Goal: Information Seeking & Learning: Compare options

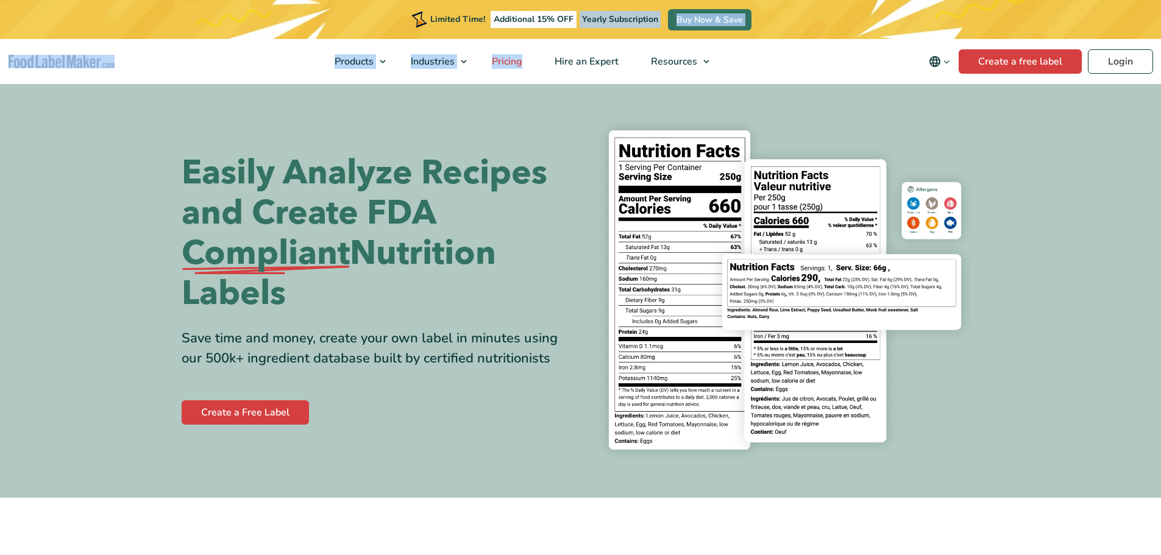
click at [522, 62] on span "Pricing" at bounding box center [505, 61] width 35 height 13
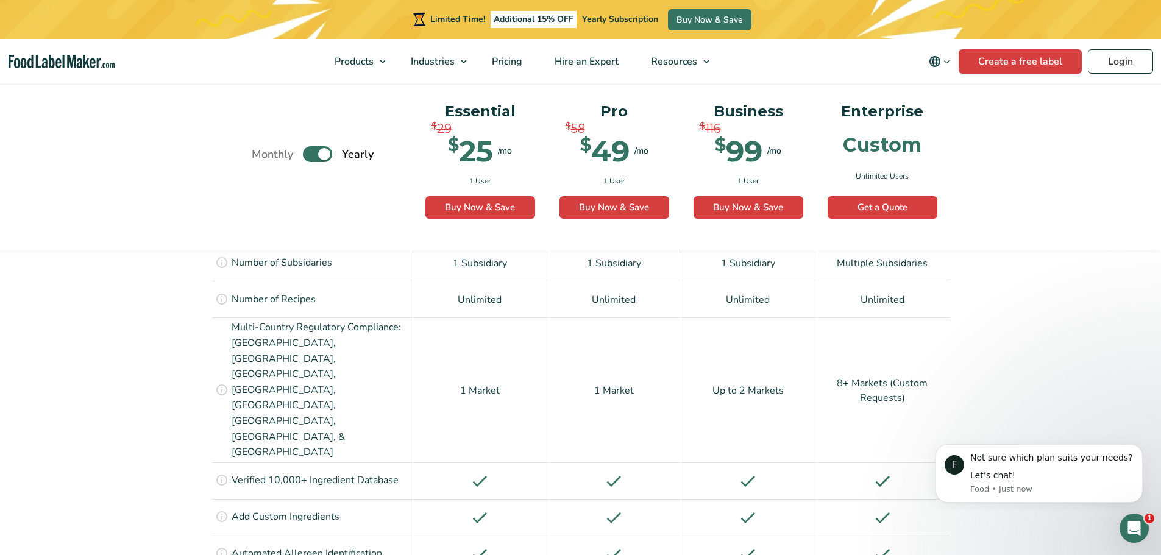
click at [323, 152] on label "Toggle" at bounding box center [317, 155] width 29 height 16
click at [262, 152] on input "Toggle" at bounding box center [258, 155] width 8 height 8
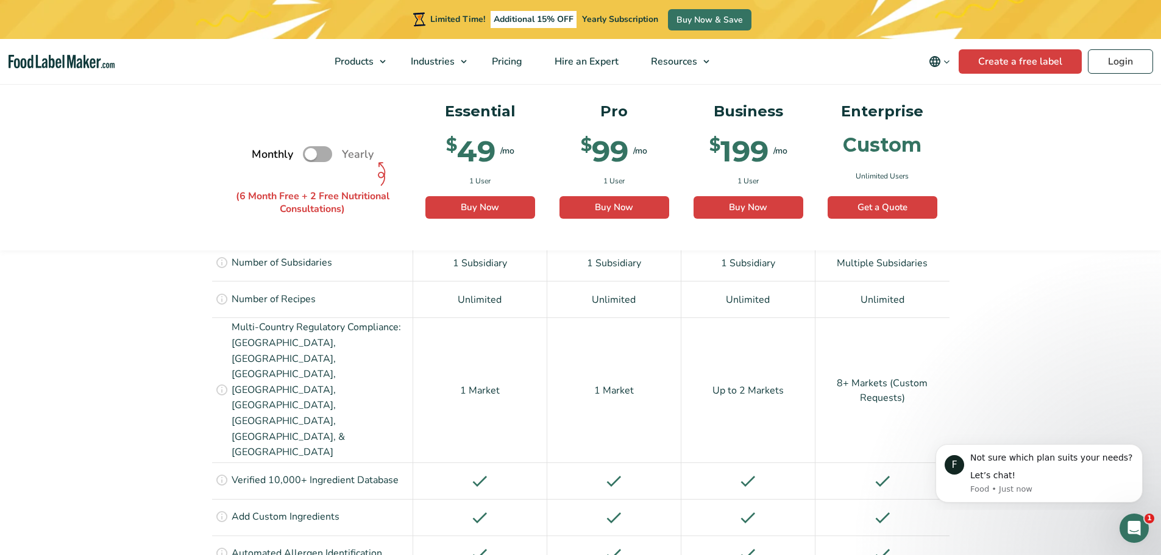
click at [324, 151] on label "Toggle" at bounding box center [317, 155] width 29 height 16
click at [262, 151] on input "Toggle" at bounding box center [258, 155] width 8 height 8
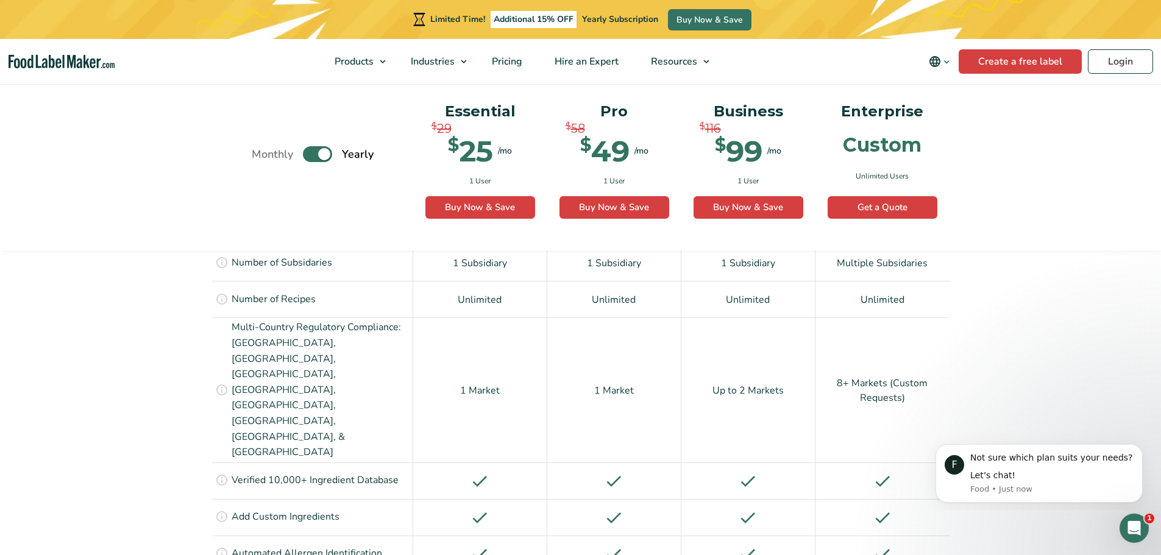
click at [324, 151] on label "Toggle" at bounding box center [317, 155] width 29 height 16
click at [262, 151] on input "Toggle" at bounding box center [258, 155] width 8 height 8
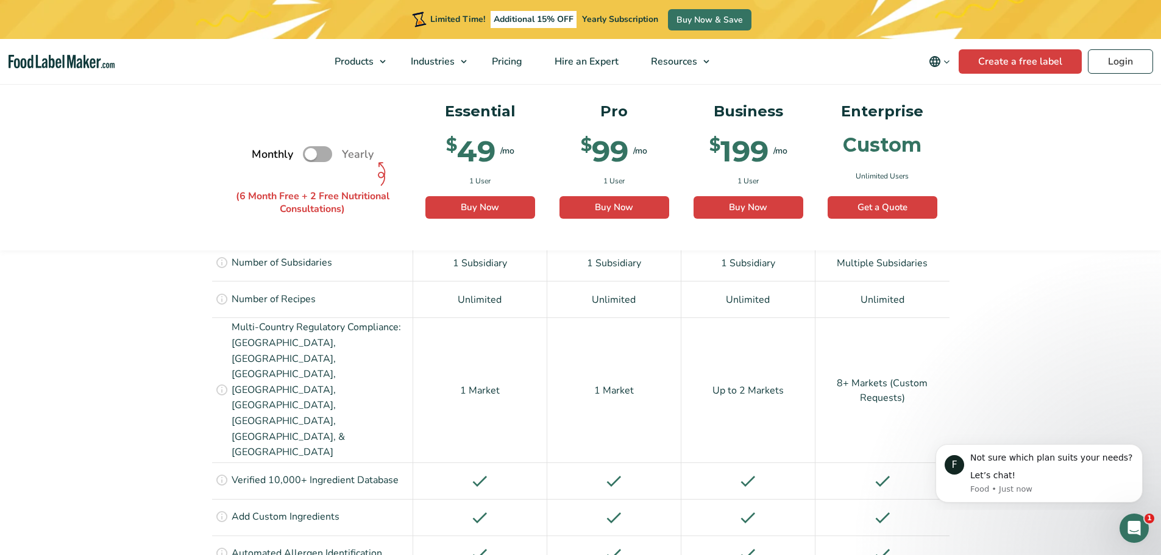
click at [324, 151] on label "Toggle" at bounding box center [317, 155] width 29 height 16
click at [262, 151] on input "Toggle" at bounding box center [258, 155] width 8 height 8
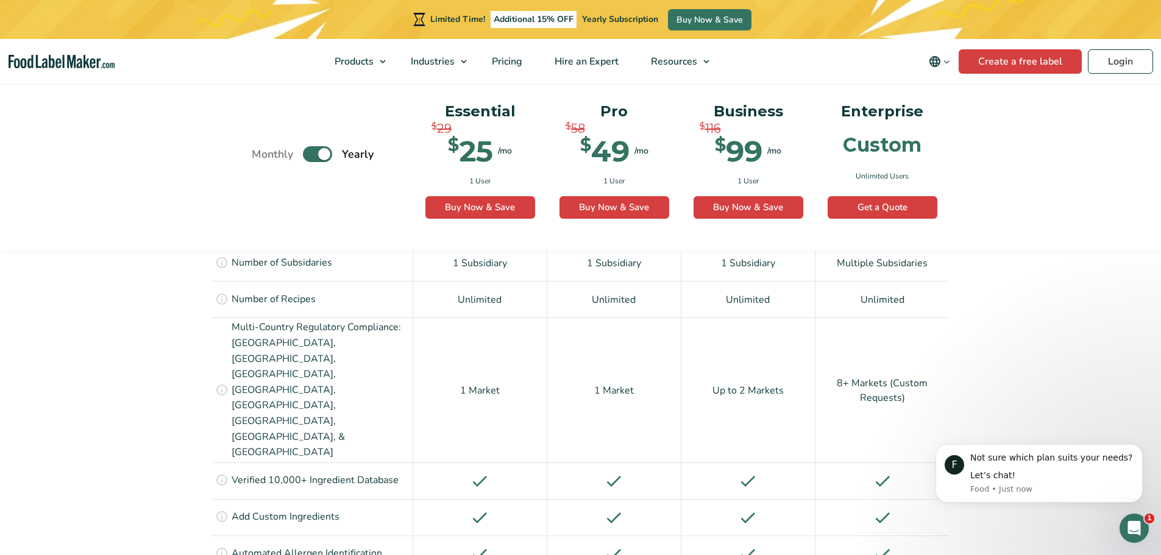
click at [324, 151] on label "Toggle" at bounding box center [317, 155] width 29 height 16
click at [262, 151] on input "Toggle" at bounding box center [258, 155] width 8 height 8
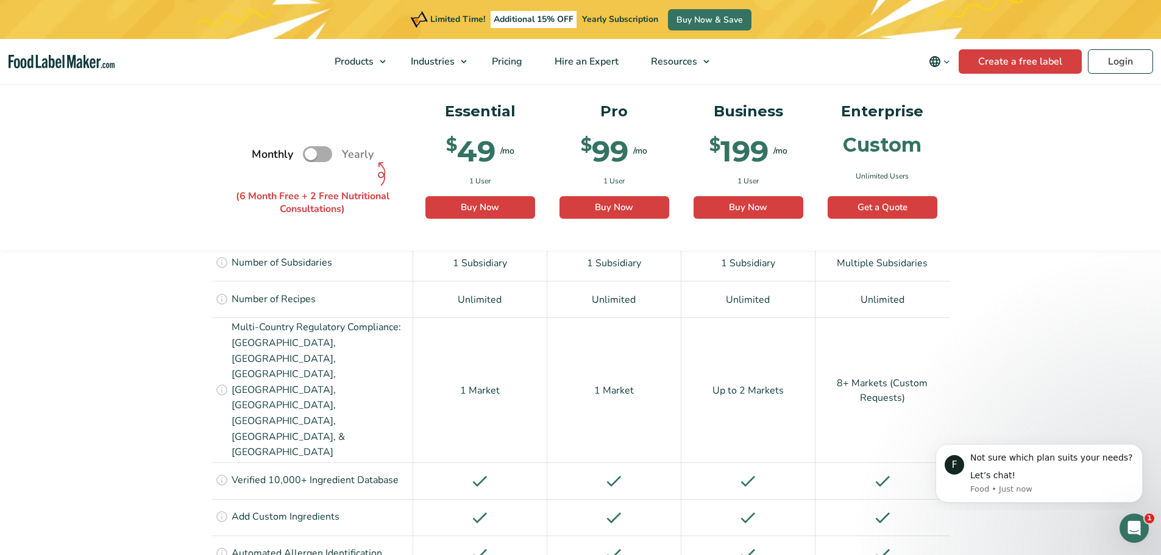
click at [324, 151] on label "Toggle" at bounding box center [317, 155] width 29 height 16
click at [262, 151] on input "Toggle" at bounding box center [258, 155] width 8 height 8
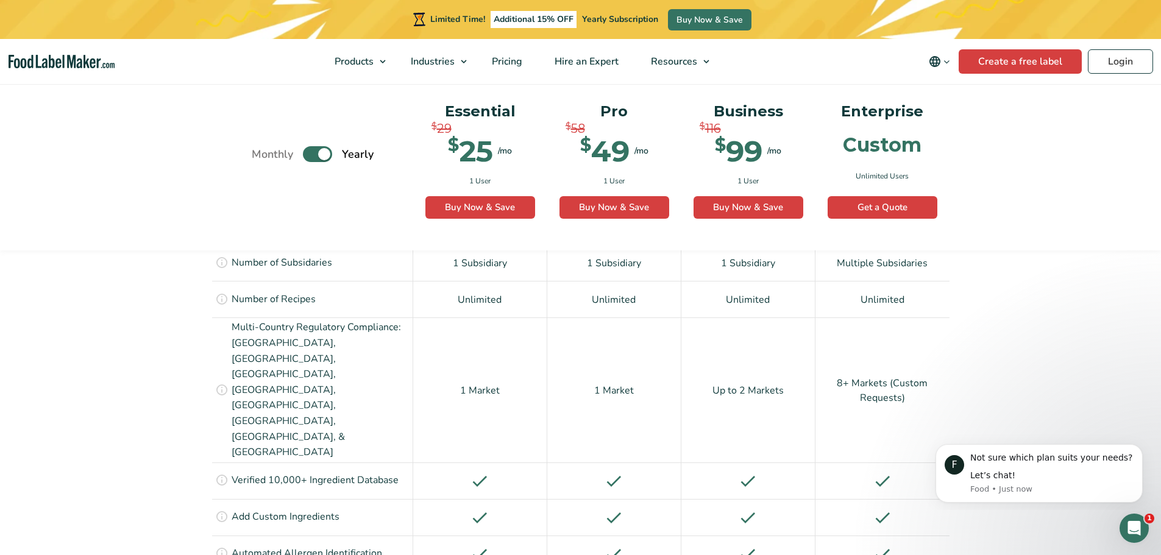
click at [324, 151] on label "Toggle" at bounding box center [317, 155] width 29 height 16
click at [262, 151] on input "Toggle" at bounding box center [258, 155] width 8 height 8
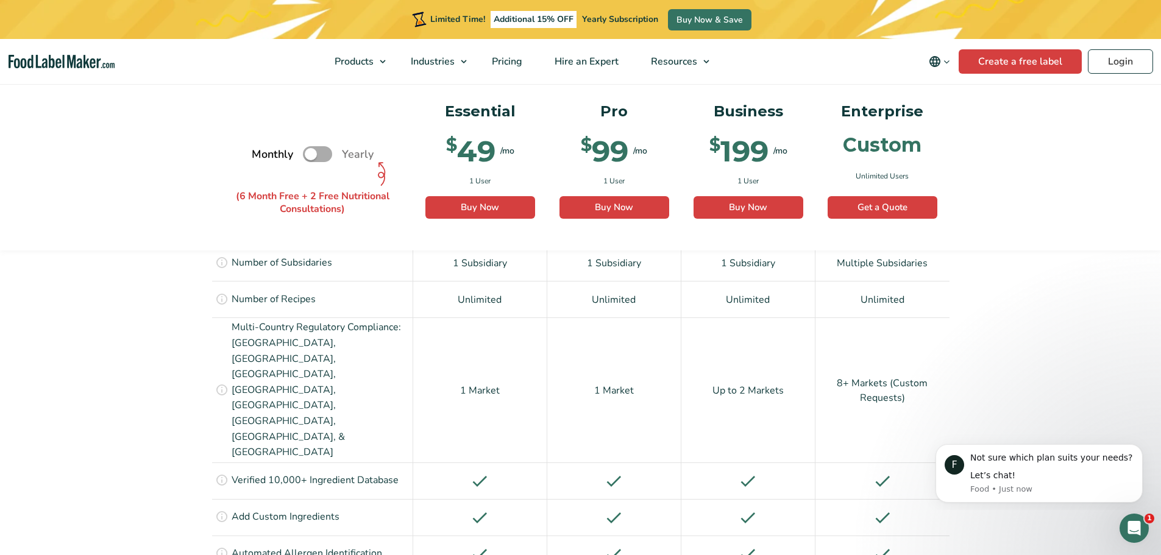
click at [324, 151] on label "Toggle" at bounding box center [317, 155] width 29 height 16
click at [262, 151] on input "Toggle" at bounding box center [258, 155] width 8 height 8
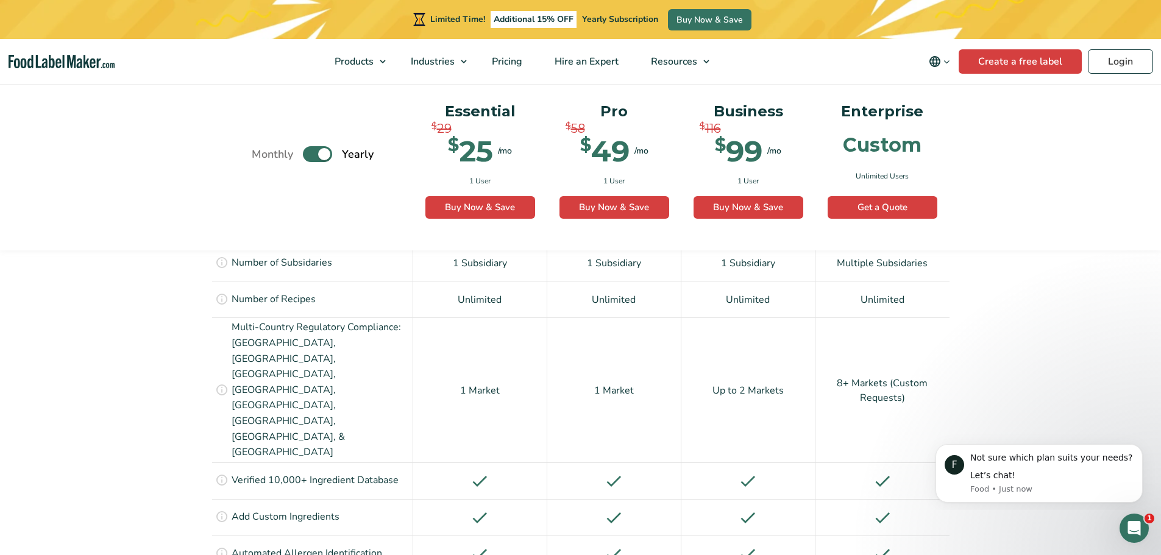
click at [324, 151] on label "Toggle" at bounding box center [317, 155] width 29 height 16
click at [262, 151] on input "Toggle" at bounding box center [258, 155] width 8 height 8
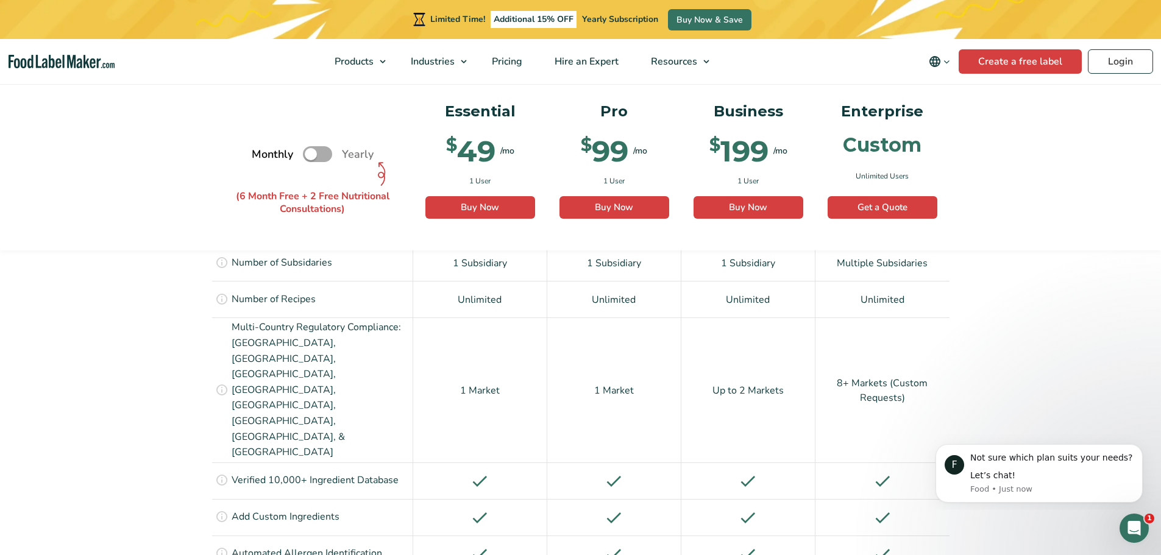
click at [324, 151] on label "Toggle" at bounding box center [317, 155] width 29 height 16
click at [262, 151] on input "Toggle" at bounding box center [258, 155] width 8 height 8
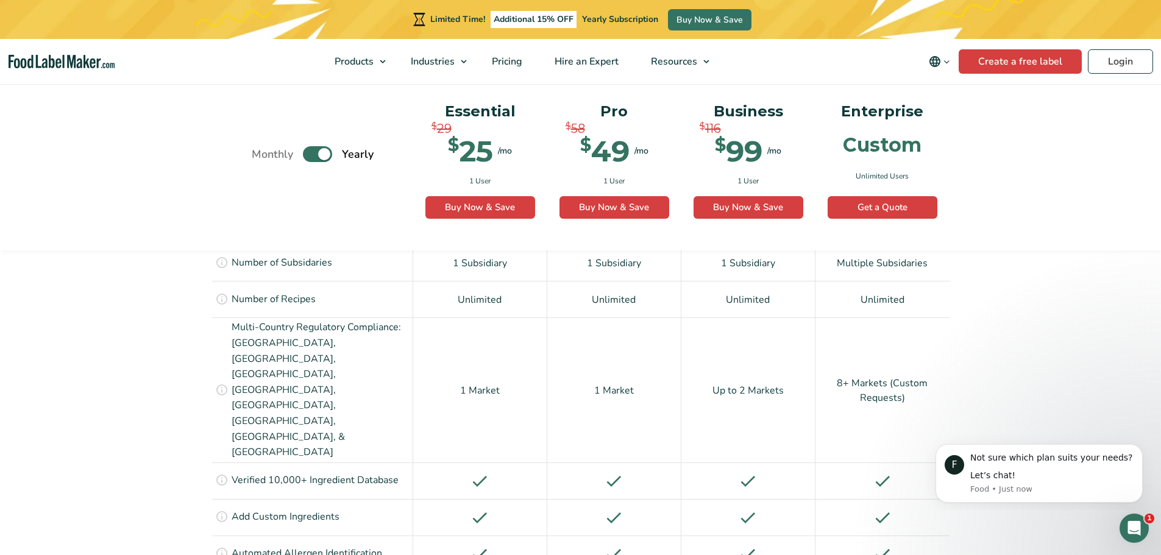
click at [319, 147] on label "Toggle" at bounding box center [317, 155] width 29 height 16
click at [262, 151] on input "Toggle" at bounding box center [258, 155] width 8 height 8
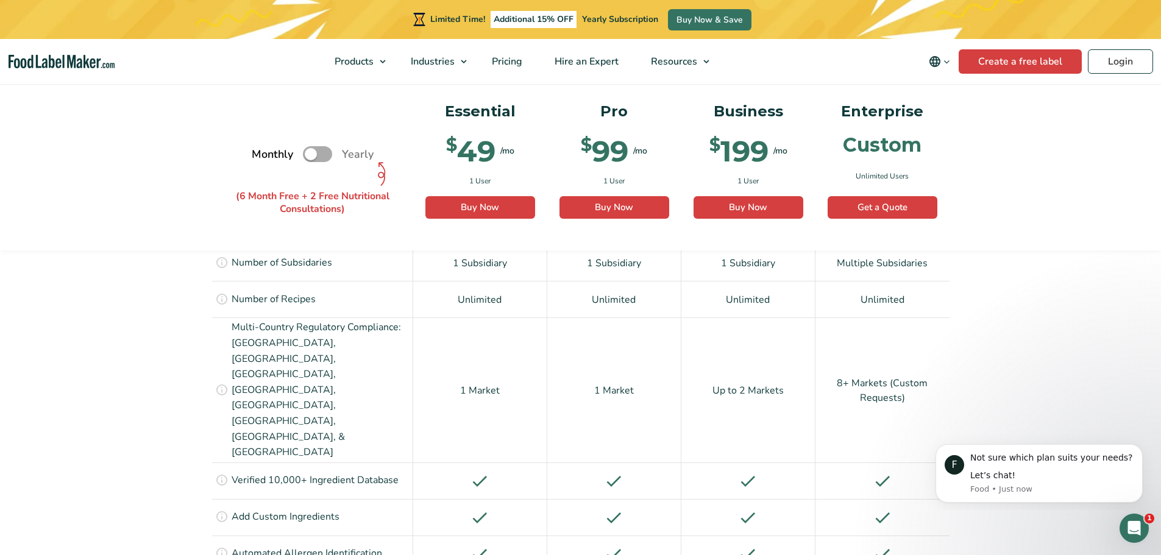
click at [298, 146] on div "Monthly Toggle Yearly (6 Month Free + 2 Free Nutritional Consultations)" at bounding box center [313, 155] width 122 height 134
drag, startPoint x: 323, startPoint y: 155, endPoint x: 304, endPoint y: 139, distance: 25.5
click at [323, 156] on label "Toggle" at bounding box center [317, 155] width 29 height 16
click at [262, 156] on input "Toggle" at bounding box center [258, 155] width 8 height 8
checkbox input "true"
